Goal: Task Accomplishment & Management: Manage account settings

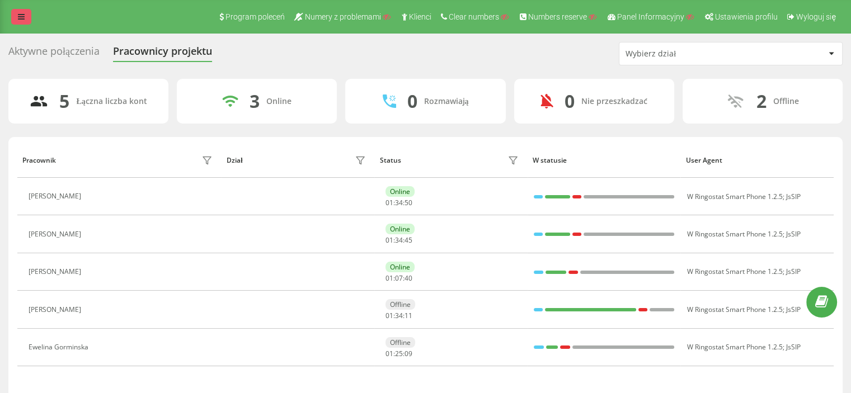
click at [25, 15] on link at bounding box center [21, 17] width 20 height 16
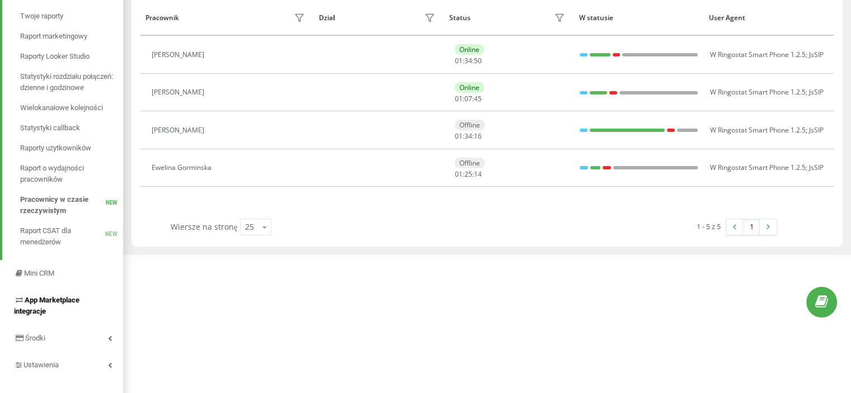
scroll to position [192, 0]
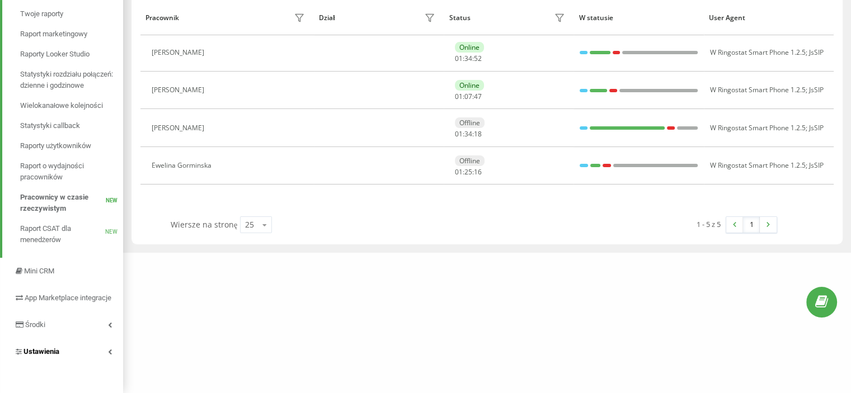
click at [48, 352] on span "Ustawienia" at bounding box center [41, 351] width 36 height 8
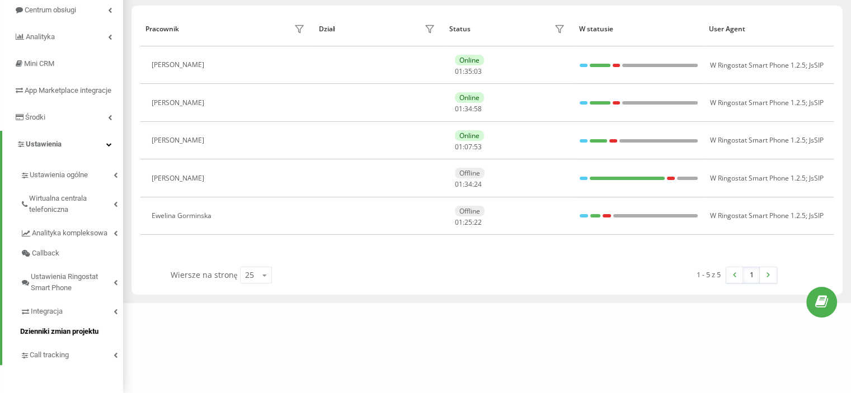
scroll to position [143, 0]
click at [68, 172] on span "Ustawienia ogólne" at bounding box center [59, 174] width 59 height 11
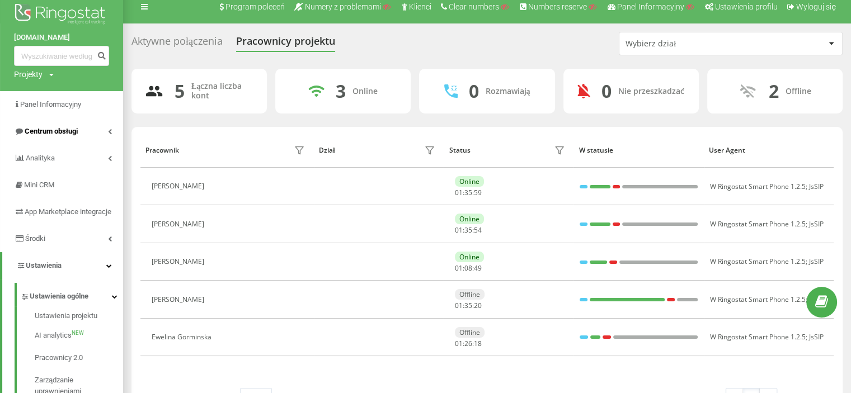
scroll to position [0, 0]
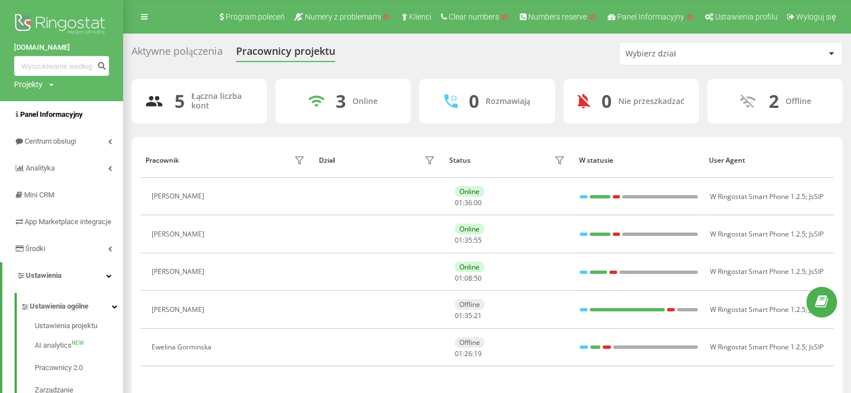
click at [64, 112] on span "Panel Informacyjny" at bounding box center [51, 114] width 63 height 8
click at [56, 167] on link "Analityka" at bounding box center [61, 168] width 123 height 27
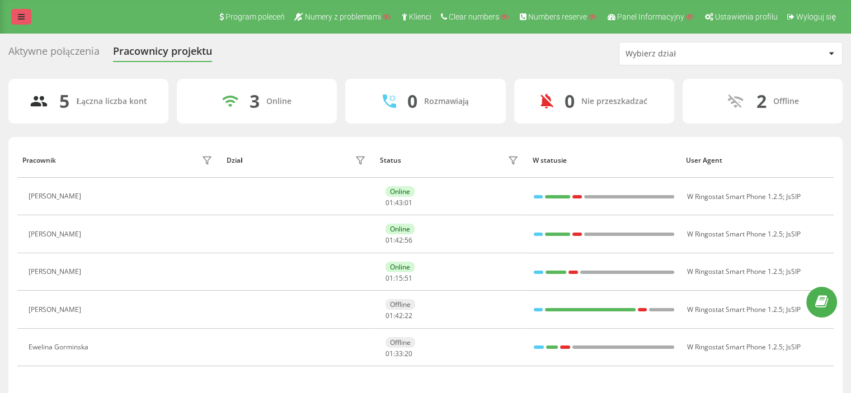
click at [21, 20] on icon at bounding box center [21, 17] width 7 height 8
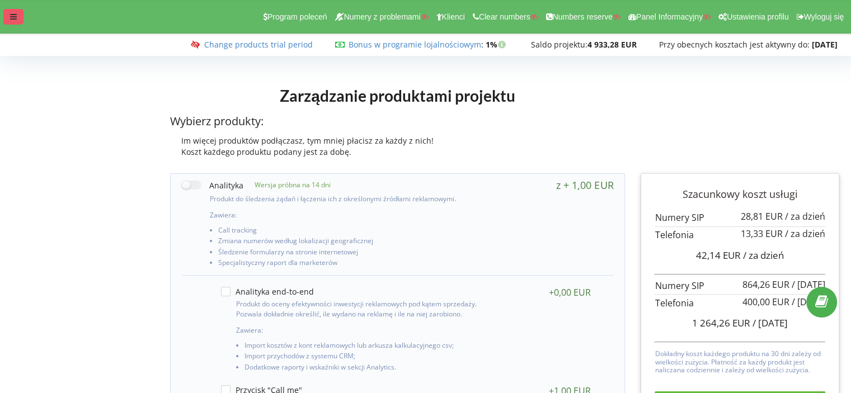
click at [15, 20] on icon at bounding box center [13, 17] width 7 height 8
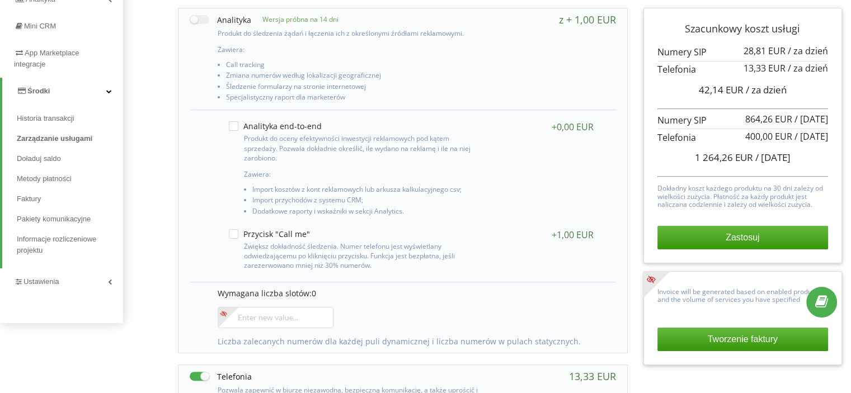
scroll to position [168, 0]
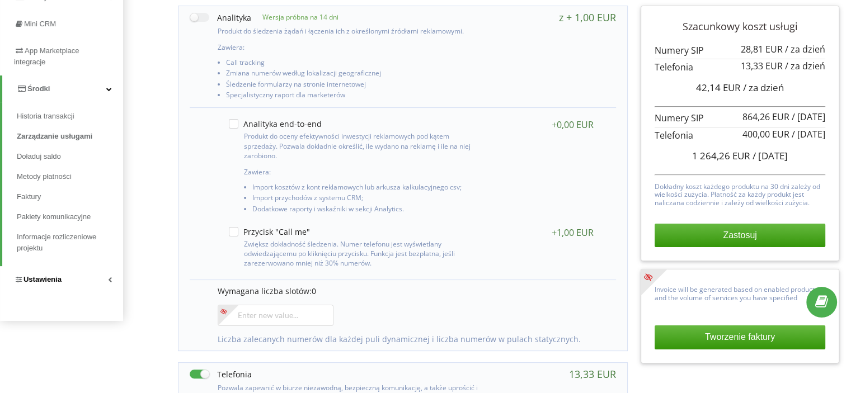
click at [51, 280] on span "Ustawienia" at bounding box center [42, 279] width 38 height 8
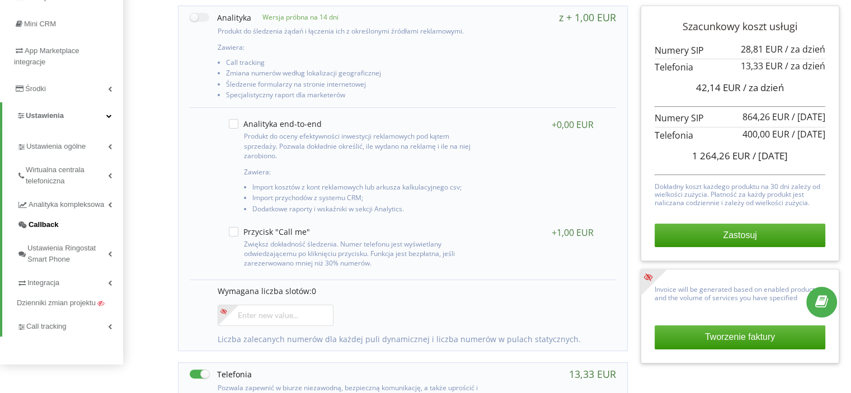
click at [42, 223] on span "Callback" at bounding box center [44, 224] width 30 height 11
